Goal: Information Seeking & Learning: Learn about a topic

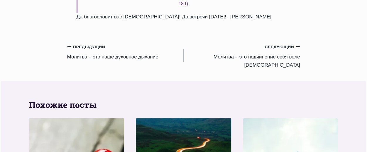
scroll to position [633, 0]
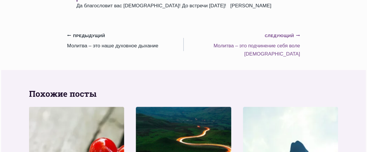
click at [272, 33] on small "Следующий Продолжить" at bounding box center [281, 36] width 35 height 6
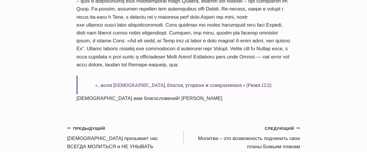
scroll to position [645, 0]
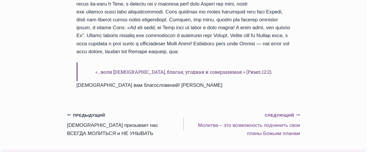
click at [281, 113] on small "Следующий Продолжить" at bounding box center [281, 116] width 35 height 6
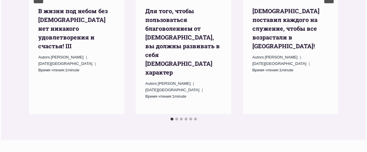
scroll to position [1240, 0]
